Goal: Task Accomplishment & Management: Complete application form

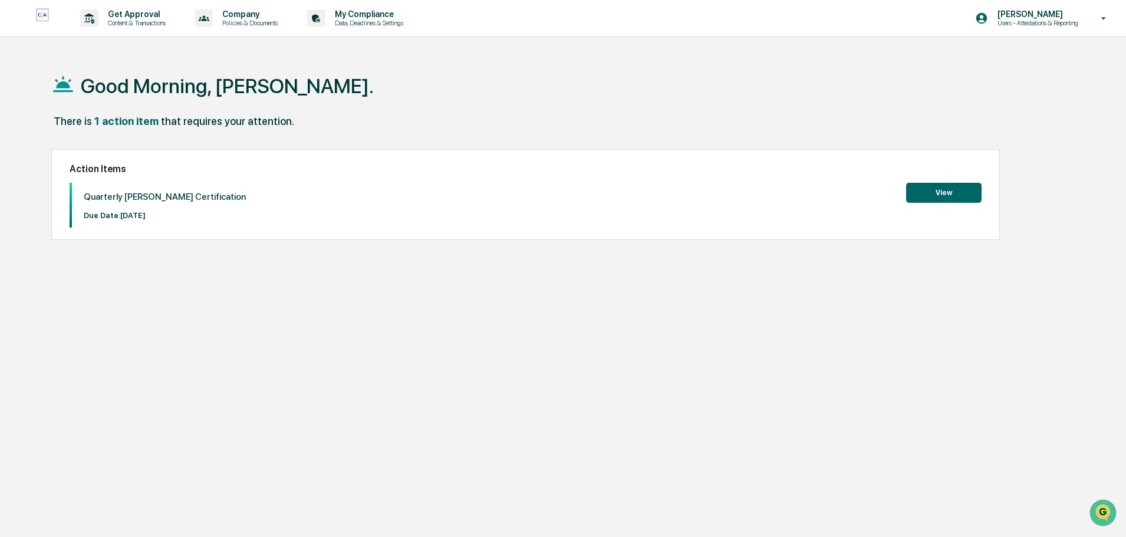
click at [933, 195] on button "View" at bounding box center [943, 193] width 75 height 20
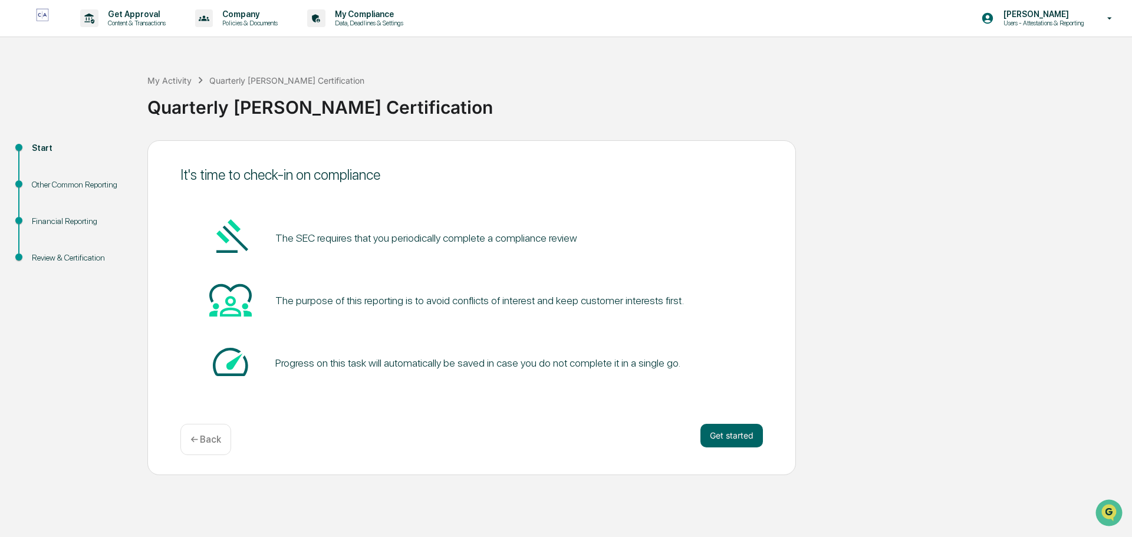
click at [720, 441] on button "Get started" at bounding box center [731, 436] width 62 height 24
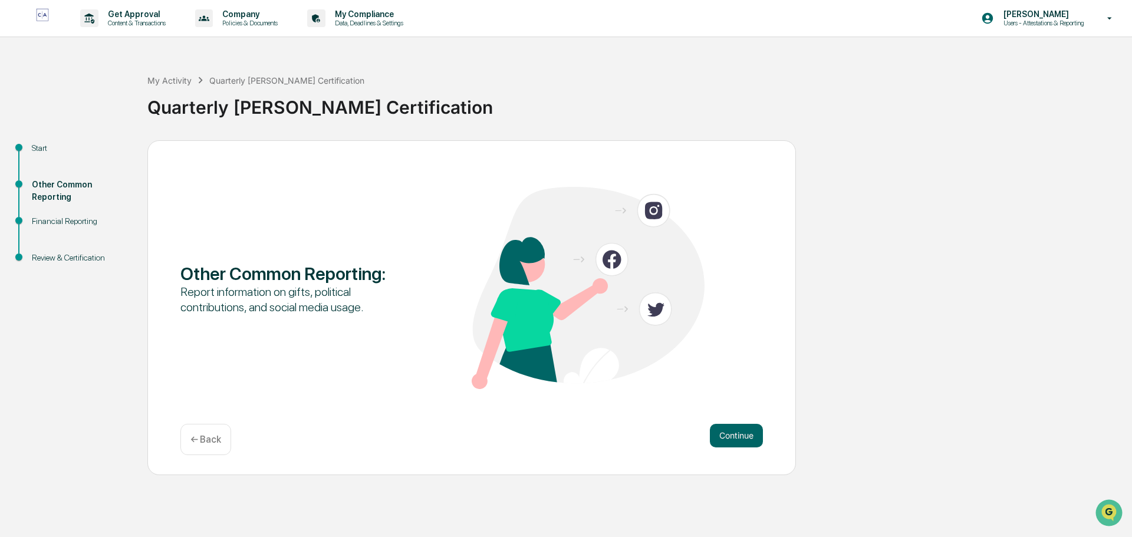
click at [725, 437] on button "Continue" at bounding box center [736, 436] width 53 height 24
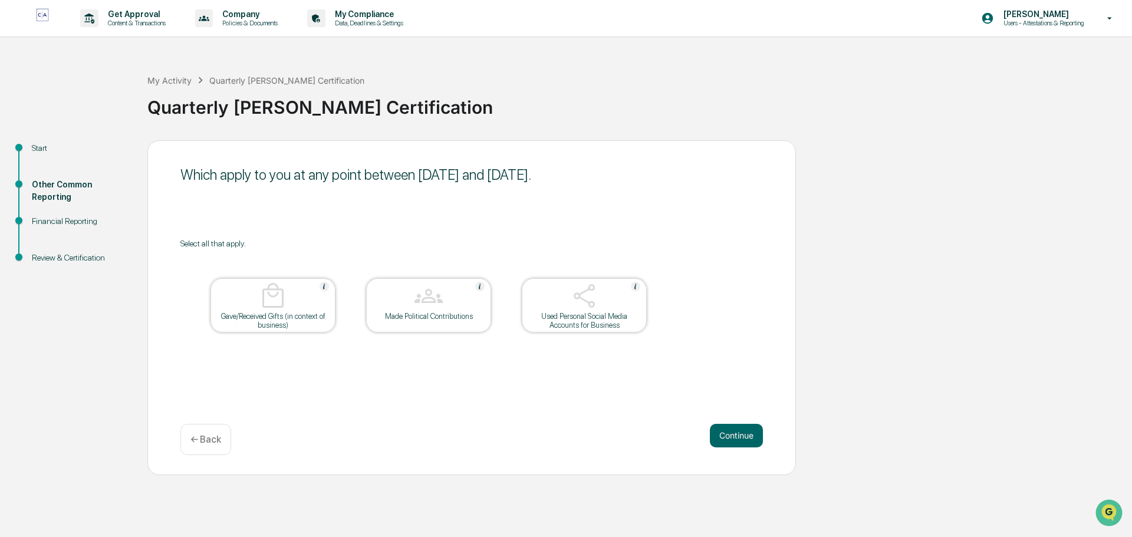
click at [733, 436] on button "Continue" at bounding box center [736, 436] width 53 height 24
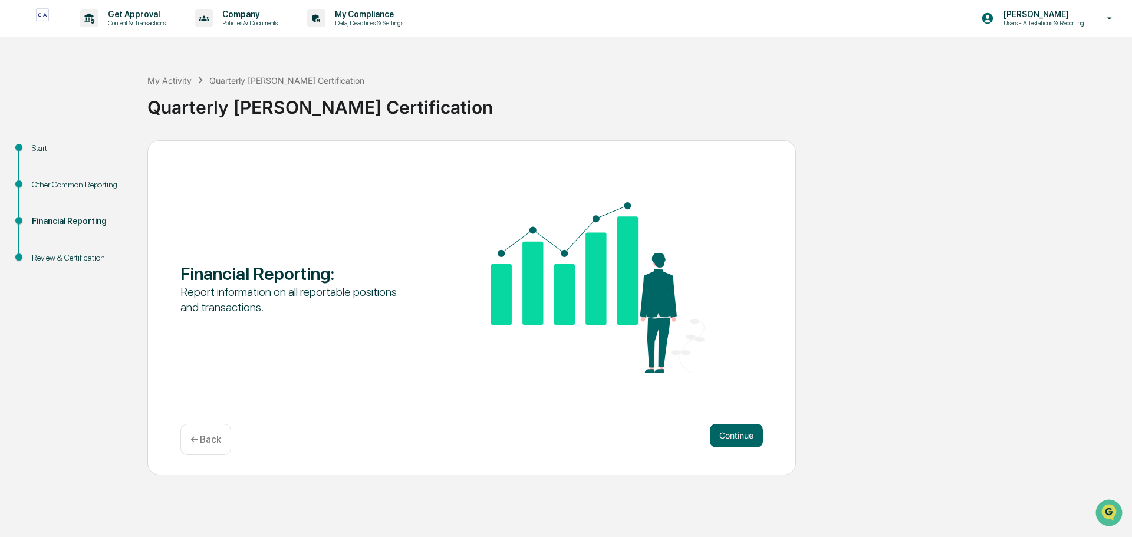
click at [739, 440] on button "Continue" at bounding box center [736, 436] width 53 height 24
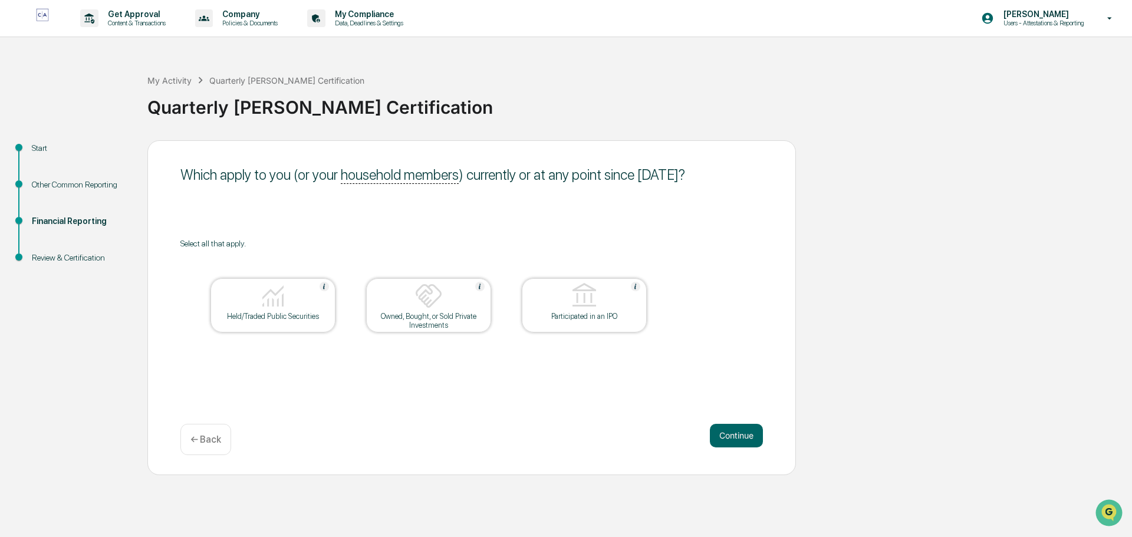
click at [748, 446] on button "Continue" at bounding box center [736, 436] width 53 height 24
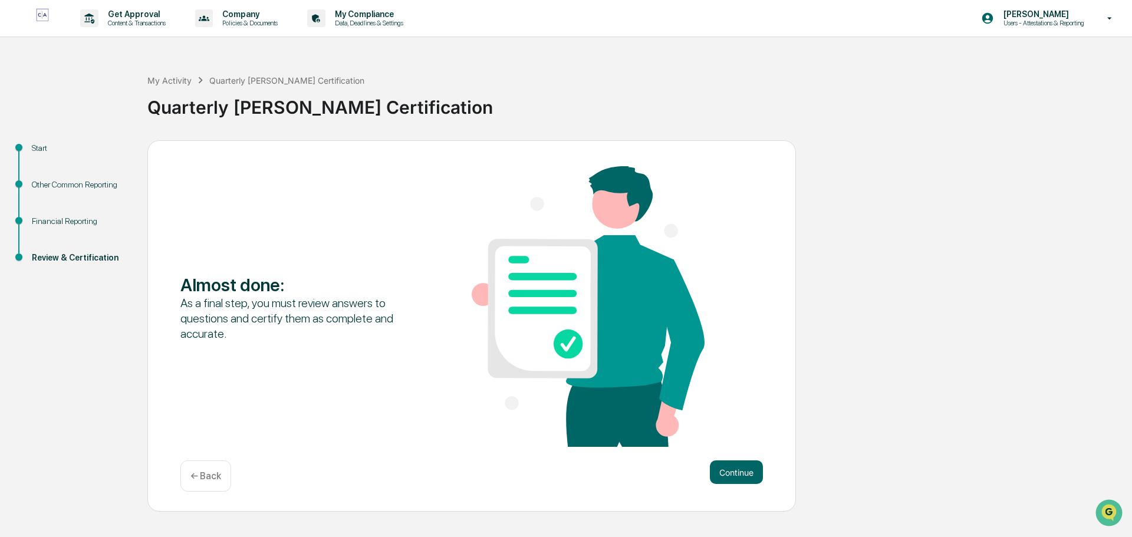
click at [735, 472] on button "Continue" at bounding box center [736, 472] width 53 height 24
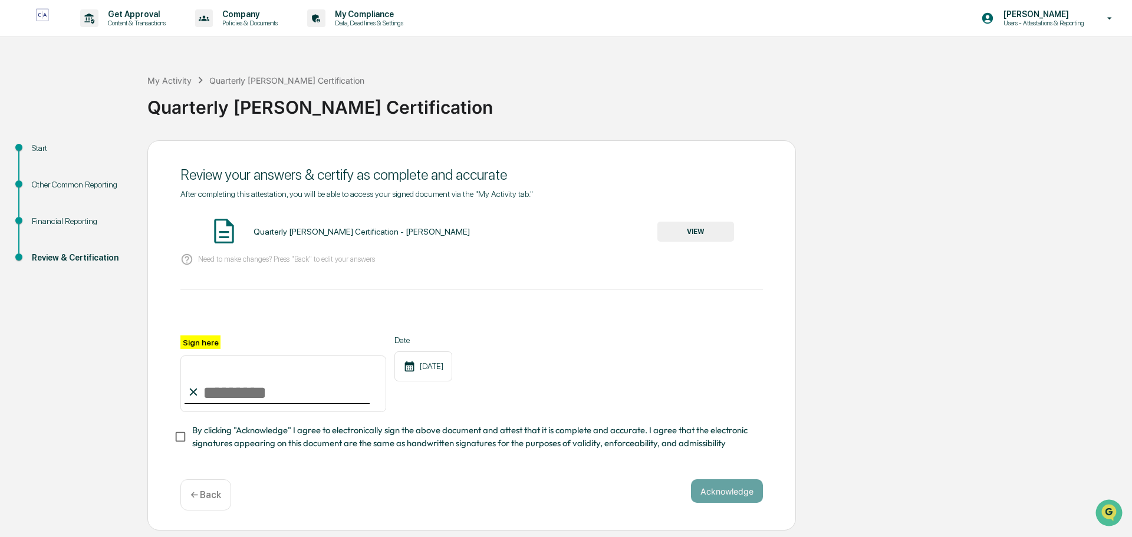
click at [263, 275] on div "After completing this attestation, you will be able to access your signed docum…" at bounding box center [471, 319] width 582 height 261
click at [249, 394] on input "Sign here" at bounding box center [283, 383] width 206 height 57
type input "**********"
click at [717, 497] on button "Acknowledge" at bounding box center [727, 491] width 72 height 24
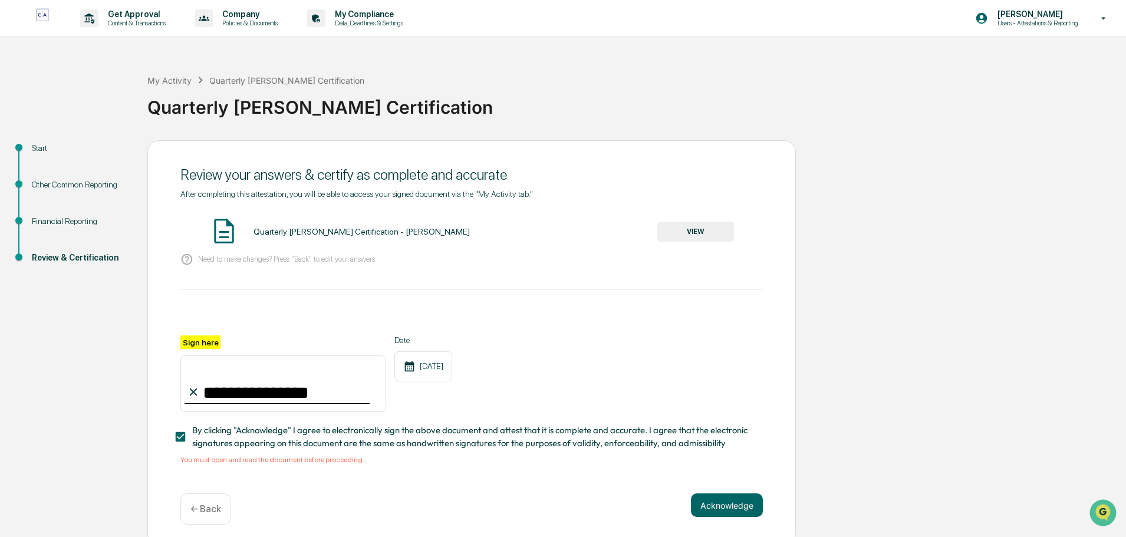
click at [690, 231] on button "VIEW" at bounding box center [695, 232] width 77 height 20
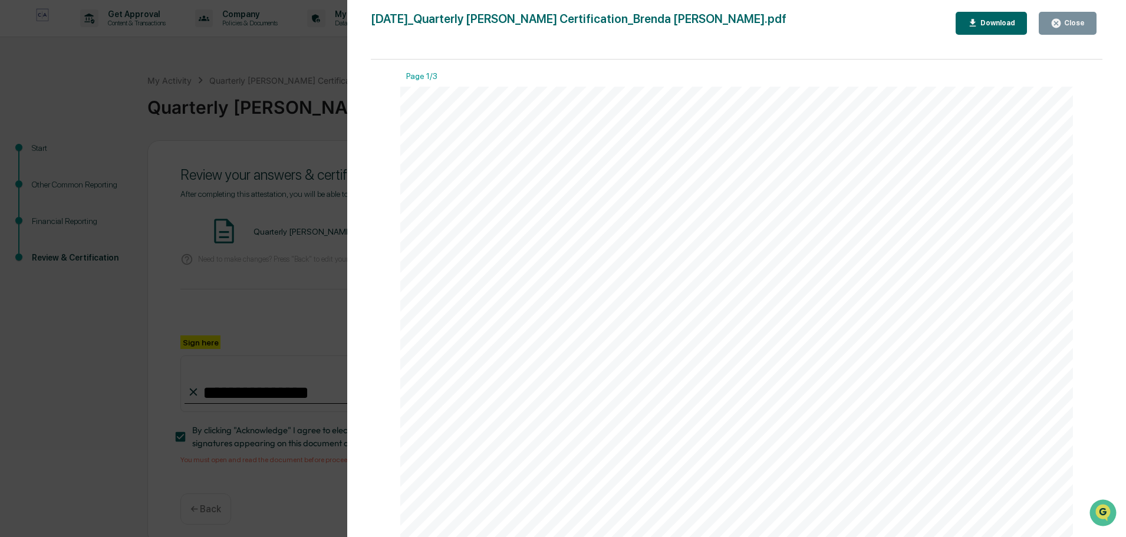
click at [256, 306] on div "Version History [DATE] 10:25 AM [PERSON_NAME] [DATE]_Quarterly [PERSON_NAME] Ce…" at bounding box center [563, 268] width 1126 height 537
click at [1065, 27] on div "Close" at bounding box center [1073, 23] width 23 height 8
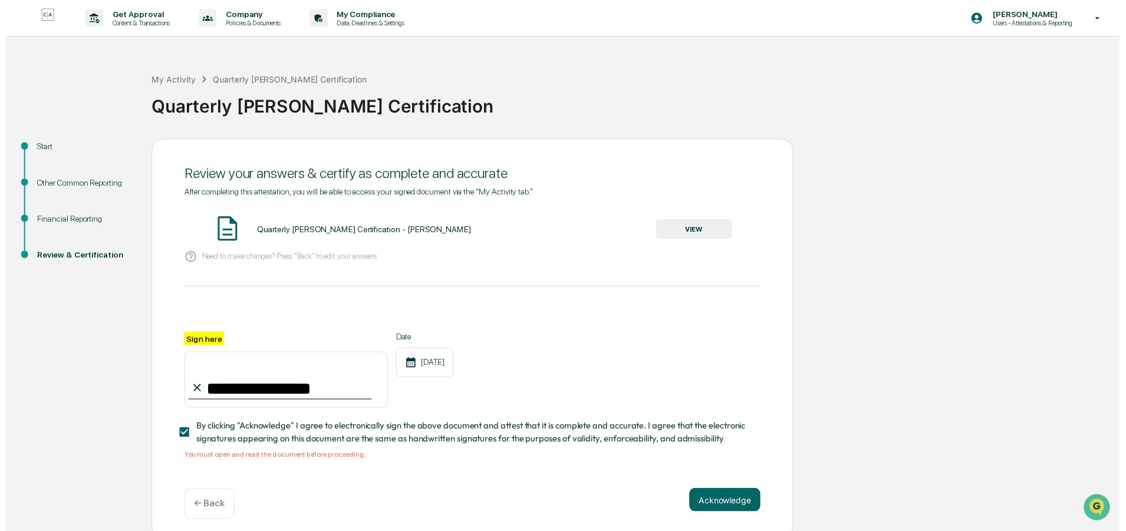
scroll to position [11, 0]
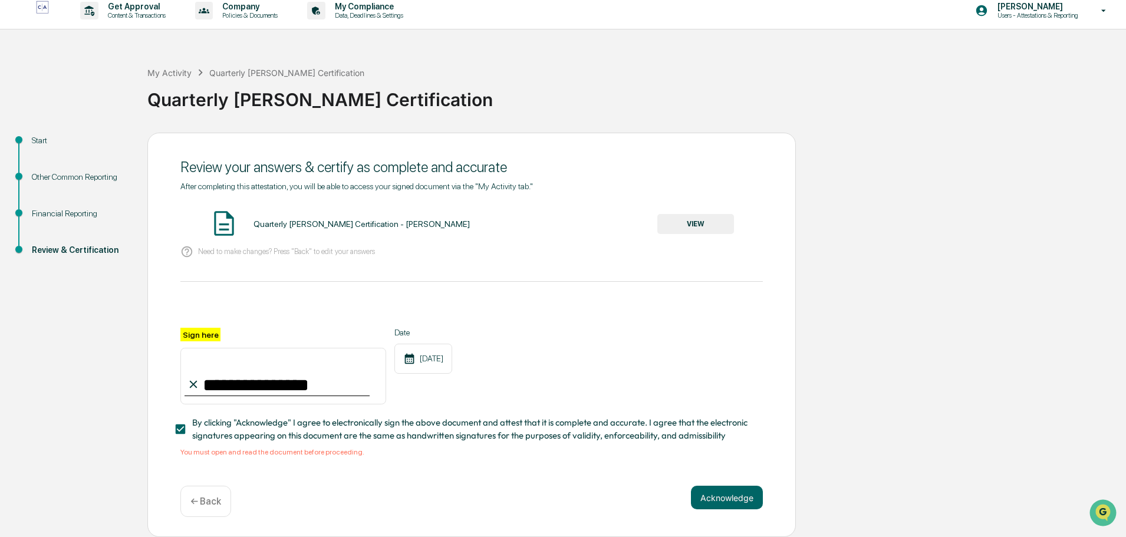
click at [710, 502] on button "Acknowledge" at bounding box center [727, 498] width 72 height 24
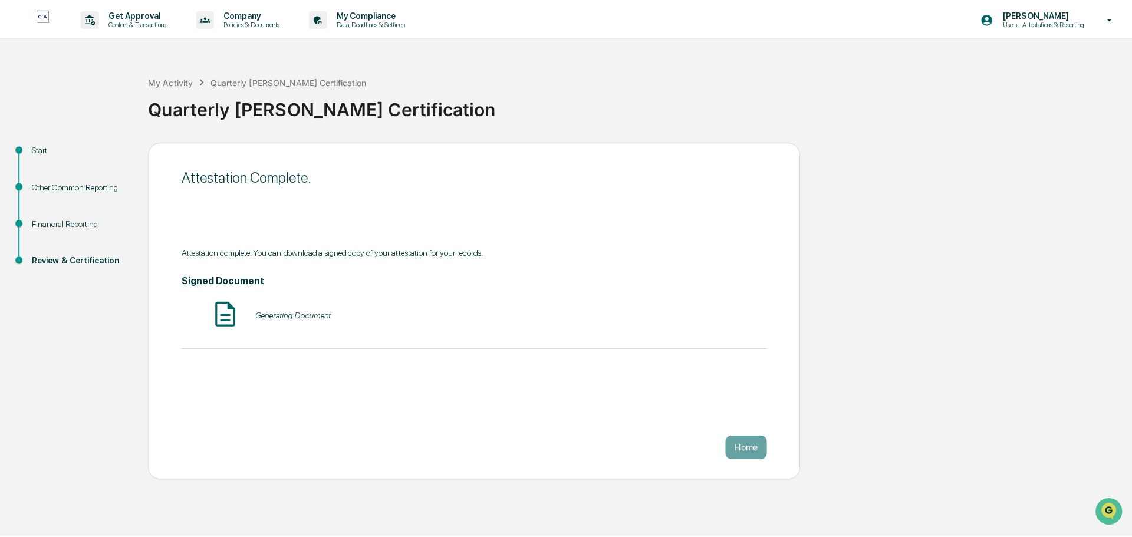
scroll to position [0, 0]
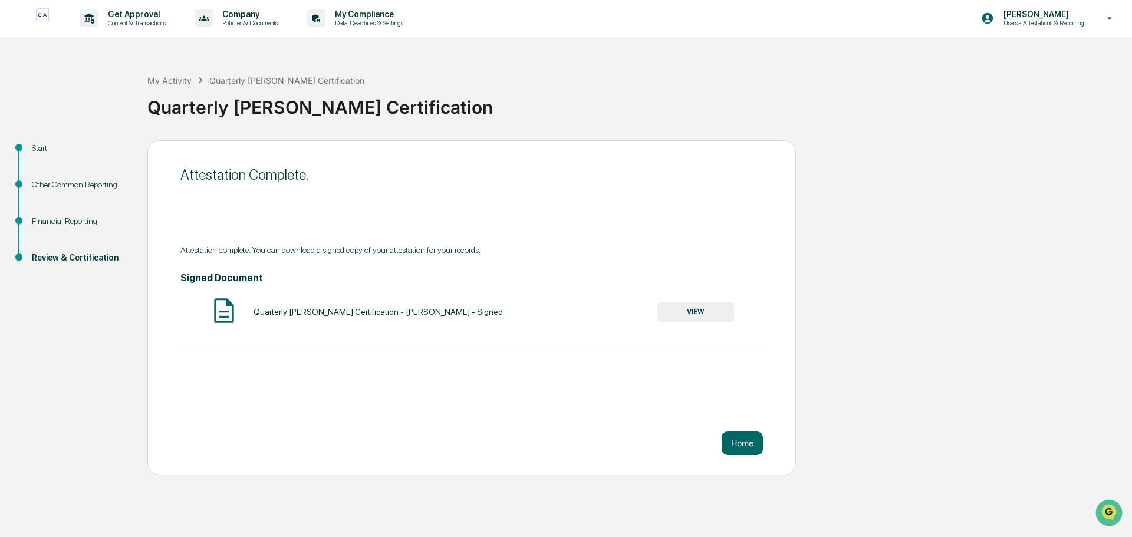
click at [732, 439] on button "Home" at bounding box center [742, 444] width 41 height 24
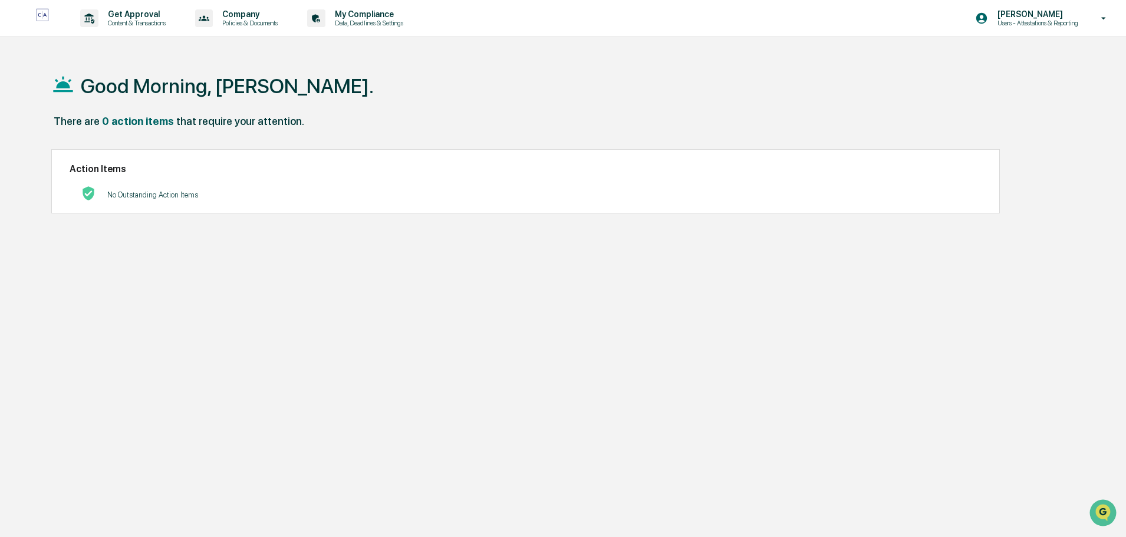
click at [1104, 20] on icon at bounding box center [1104, 18] width 21 height 11
click at [1005, 58] on li "Logout" at bounding box center [1039, 60] width 165 height 22
